Goal: Task Accomplishment & Management: Manage account settings

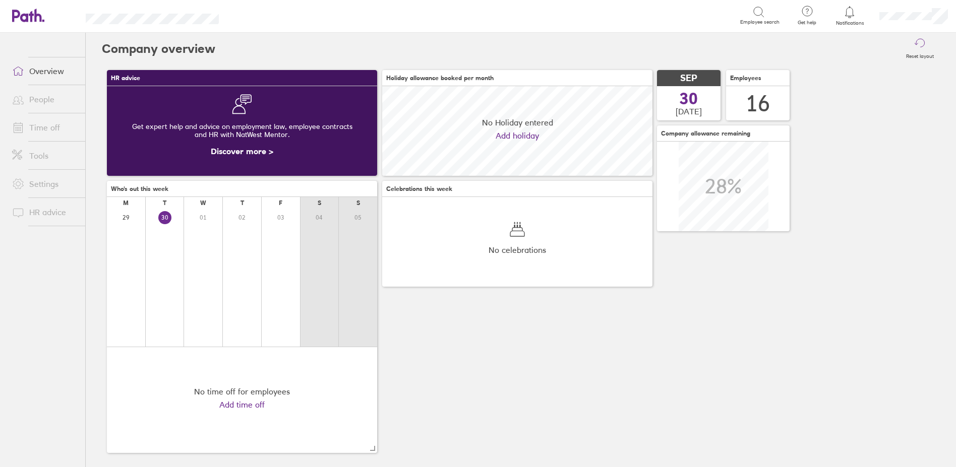
scroll to position [90, 270]
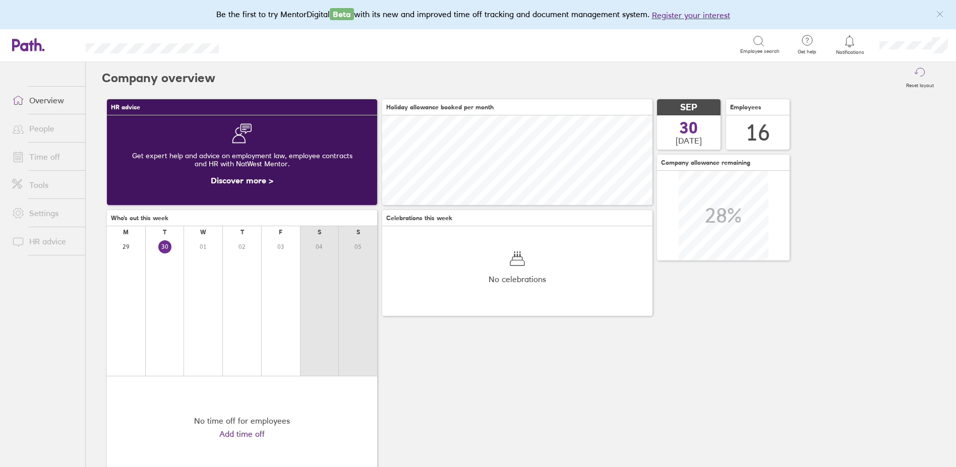
click at [59, 129] on link "People" at bounding box center [44, 129] width 81 height 20
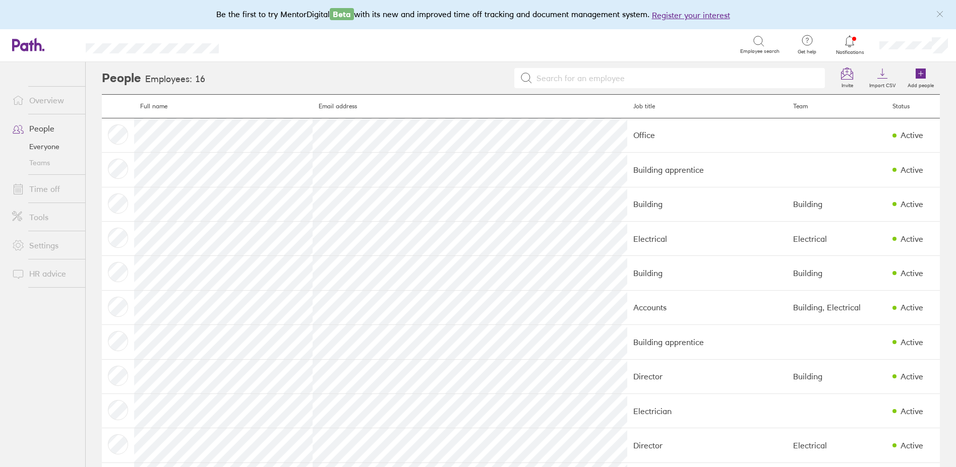
click at [57, 188] on link "Time off" at bounding box center [44, 189] width 81 height 20
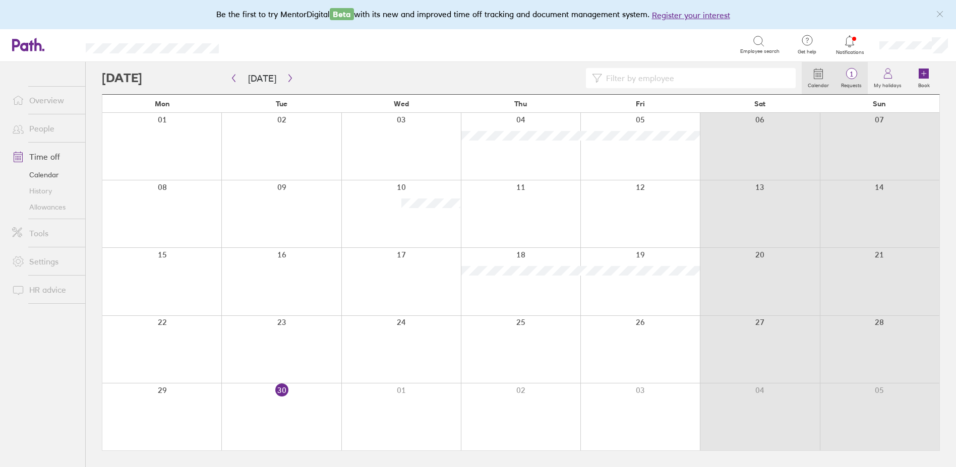
click at [855, 82] on label "Requests" at bounding box center [851, 84] width 33 height 9
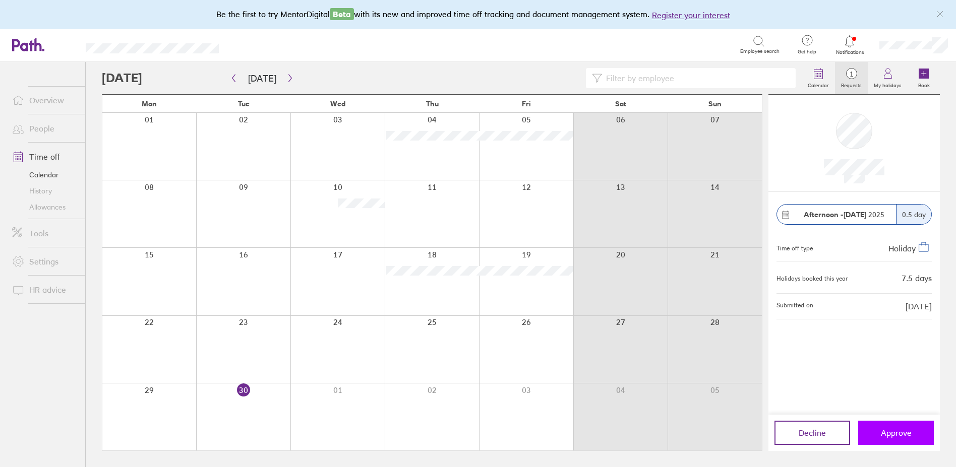
click at [890, 429] on span "Approve" at bounding box center [896, 433] width 31 height 9
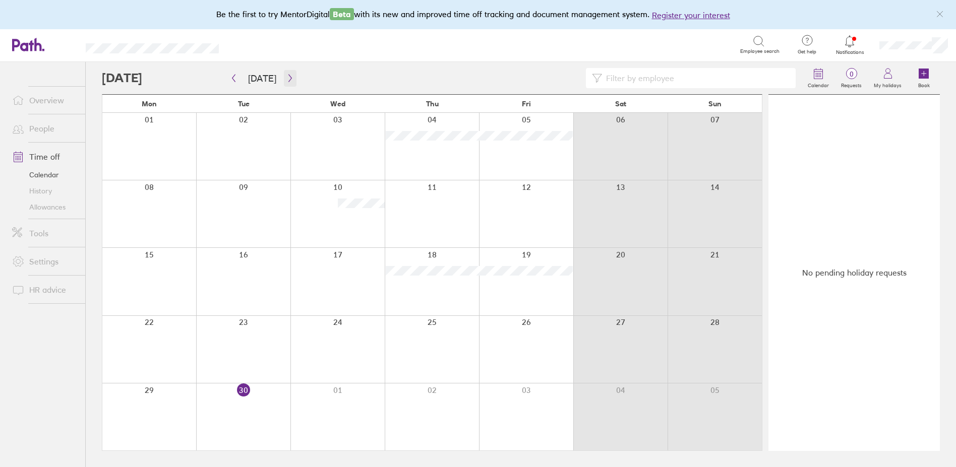
click at [290, 79] on icon "button" at bounding box center [290, 78] width 8 height 8
